Goal: Find specific page/section: Find specific page/section

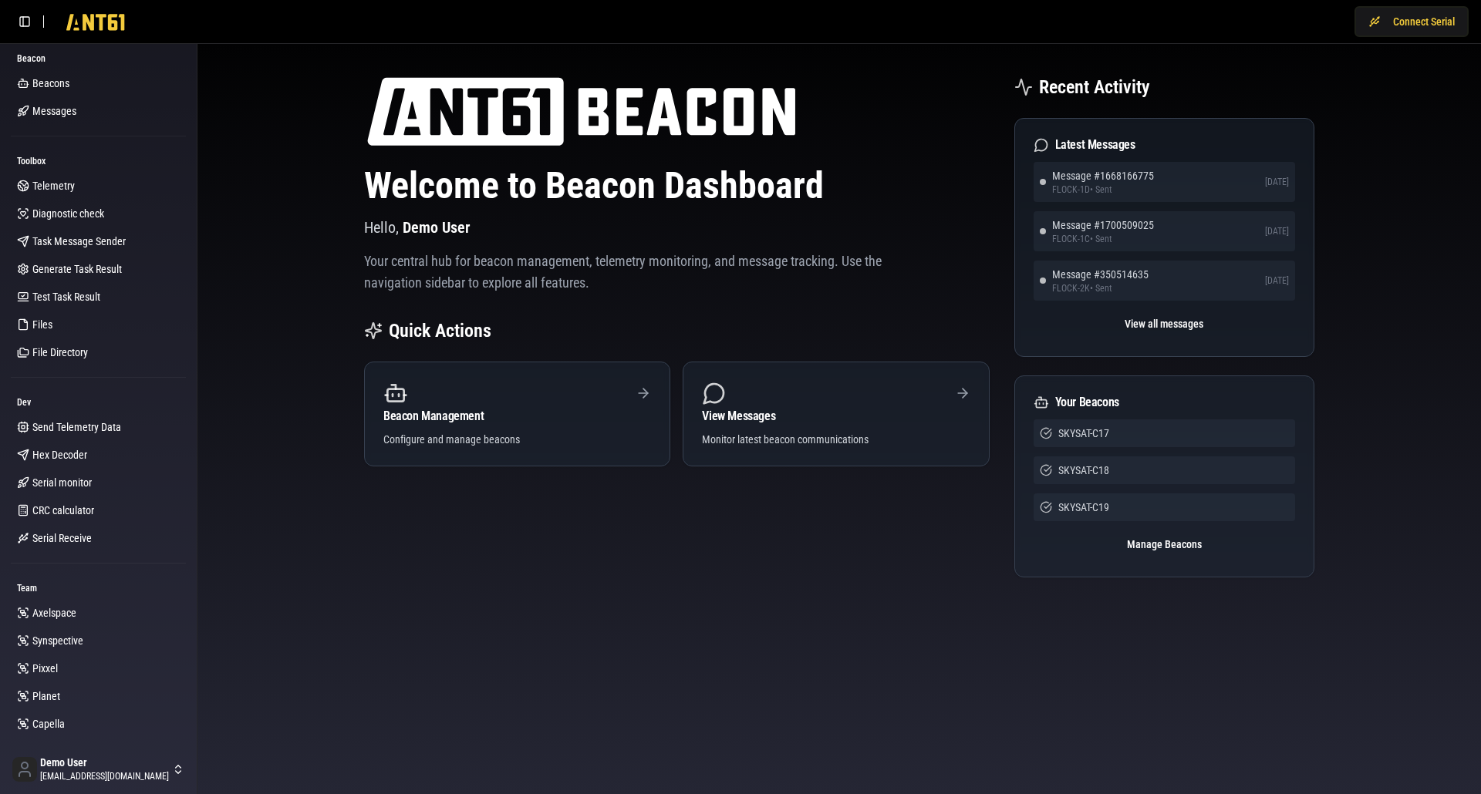
click at [295, 396] on div "Welcome to Beacon Dashboard Hello, Demo User Your central hub for beacon manage…" at bounding box center [839, 344] width 1259 height 577
click at [77, 191] on link "Telemetry" at bounding box center [98, 186] width 175 height 25
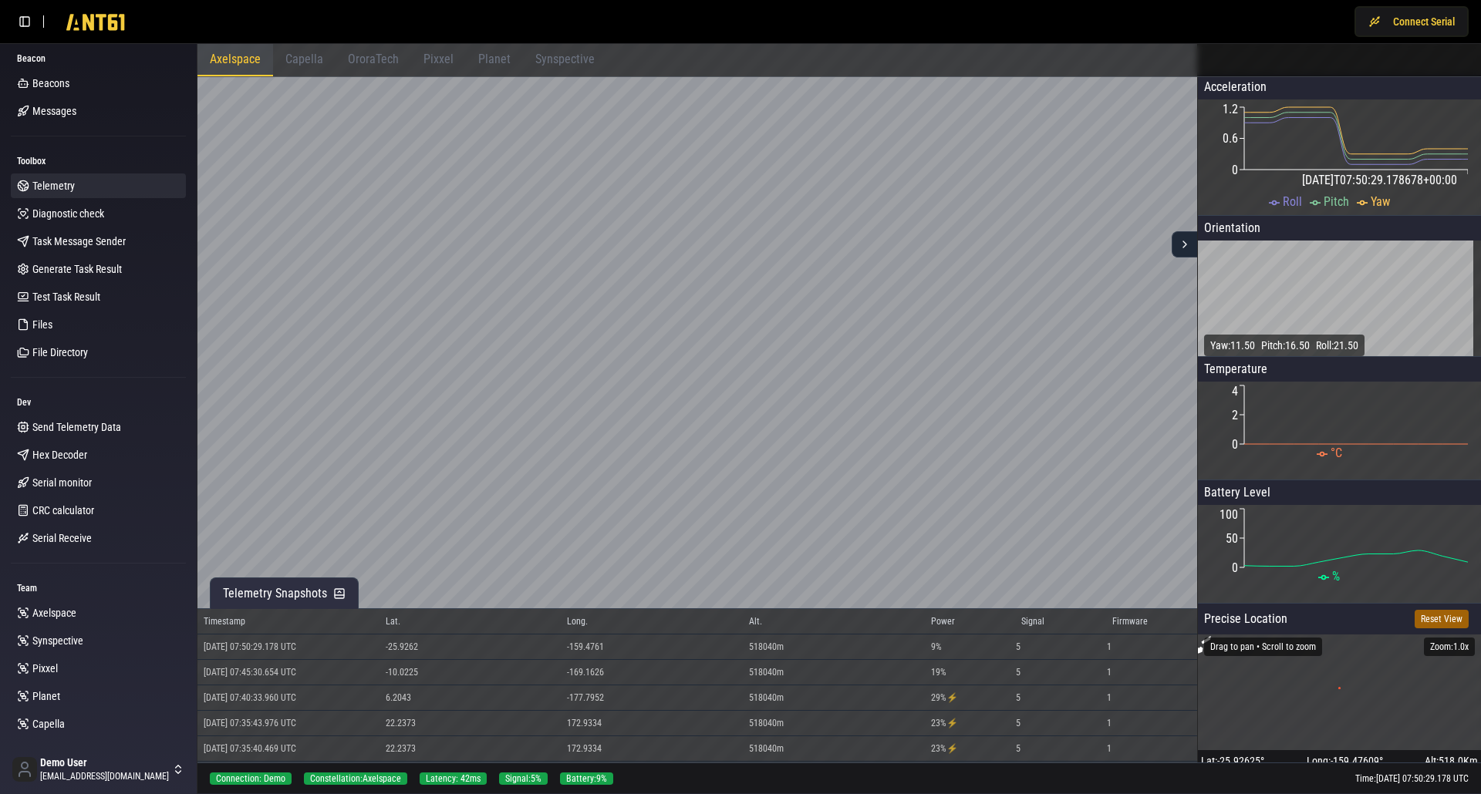
click at [386, 69] on div "OroraTech" at bounding box center [374, 60] width 76 height 32
click at [488, 53] on div "Planet" at bounding box center [494, 60] width 57 height 32
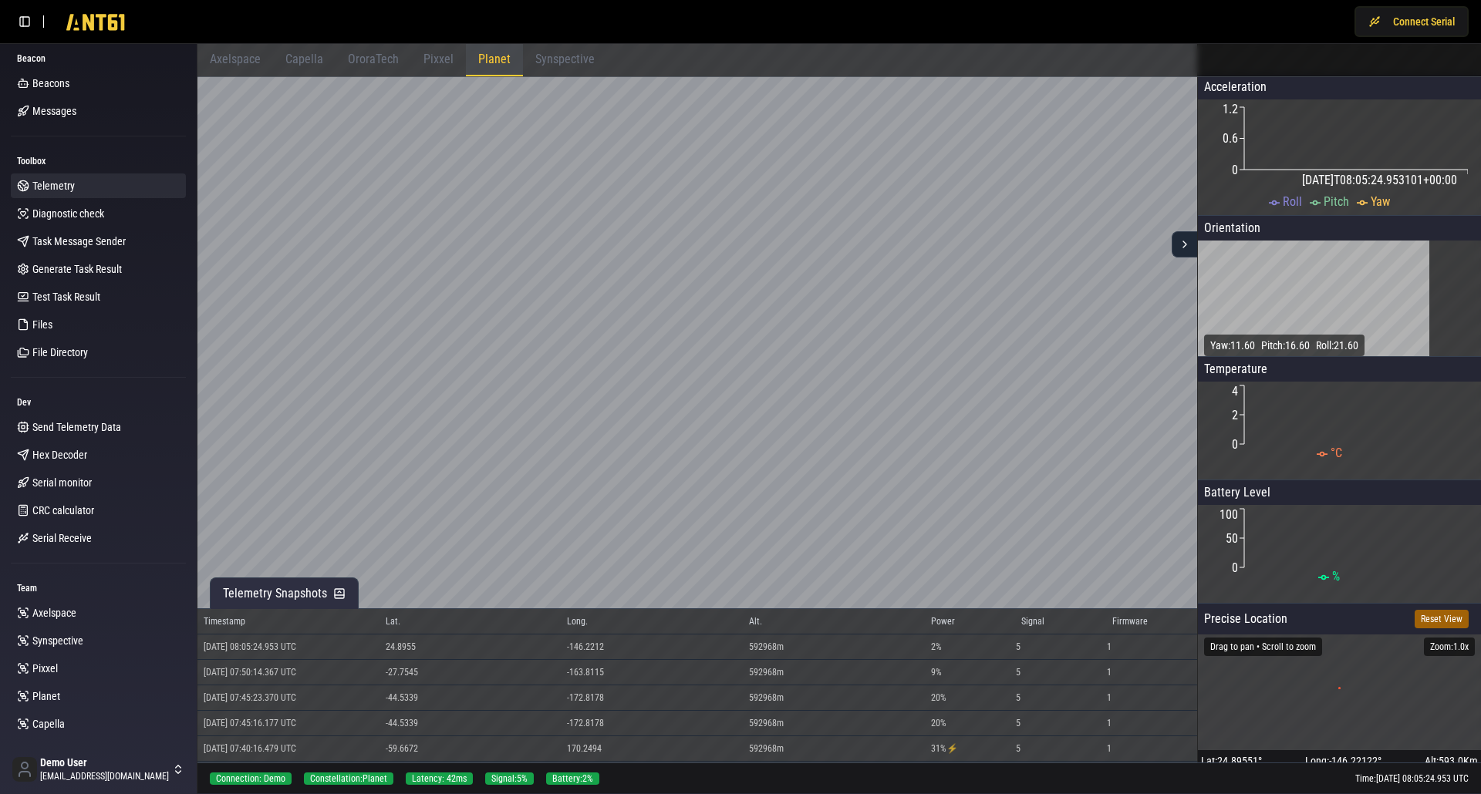
click at [488, 59] on span "Planet" at bounding box center [494, 59] width 32 height 15
click at [369, 60] on span "OroraTech" at bounding box center [373, 59] width 51 height 15
click at [366, 58] on span "OroraTech" at bounding box center [373, 59] width 51 height 15
